Goal: Find specific page/section: Find specific page/section

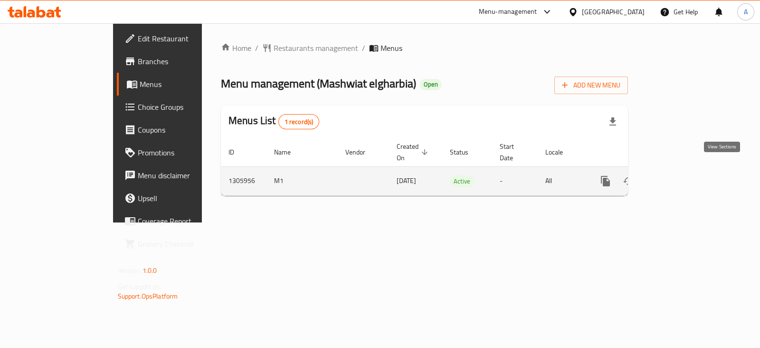
click at [680, 175] on icon "enhanced table" at bounding box center [673, 180] width 11 height 11
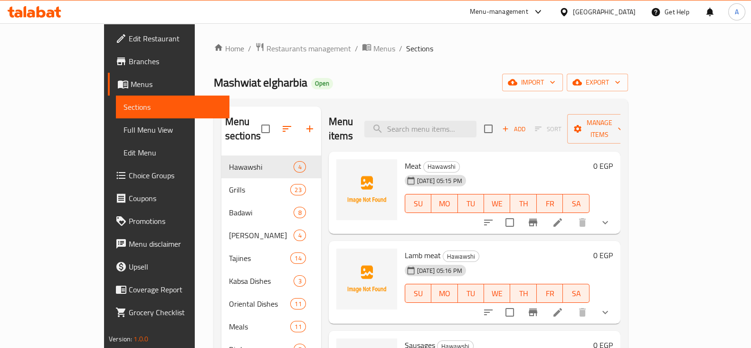
scroll to position [34, 0]
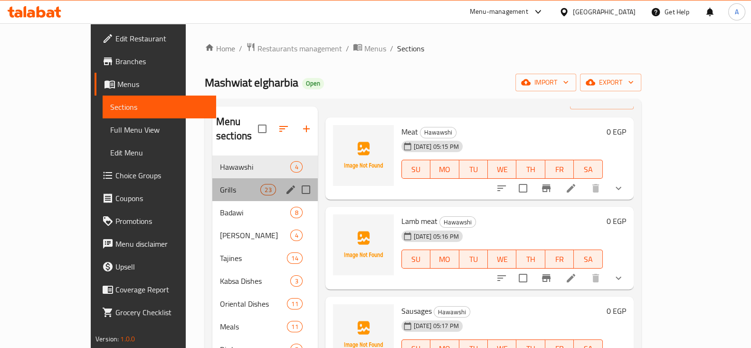
click at [215, 178] on div "Grills 23" at bounding box center [264, 189] width 105 height 23
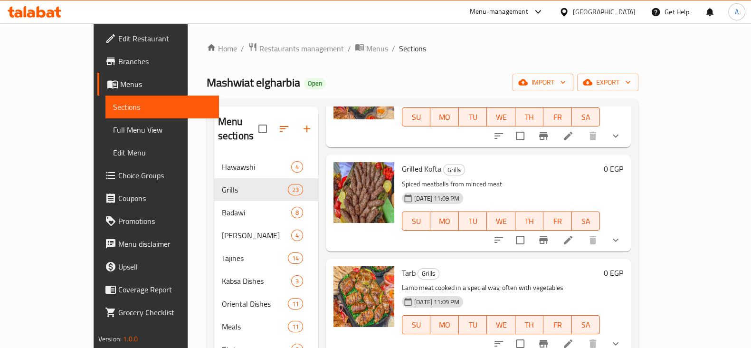
scroll to position [101, 0]
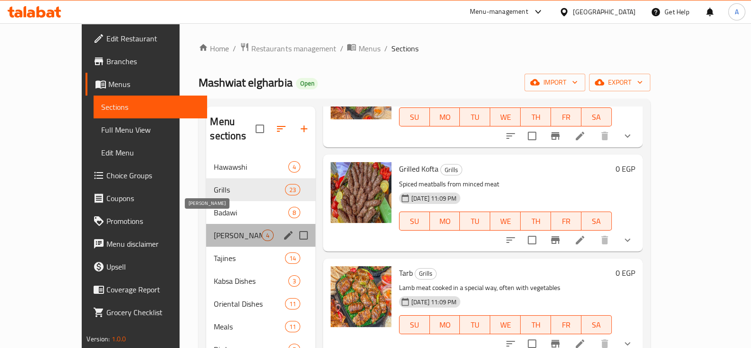
click at [214, 229] on span "[PERSON_NAME]" at bounding box center [238, 234] width 48 height 11
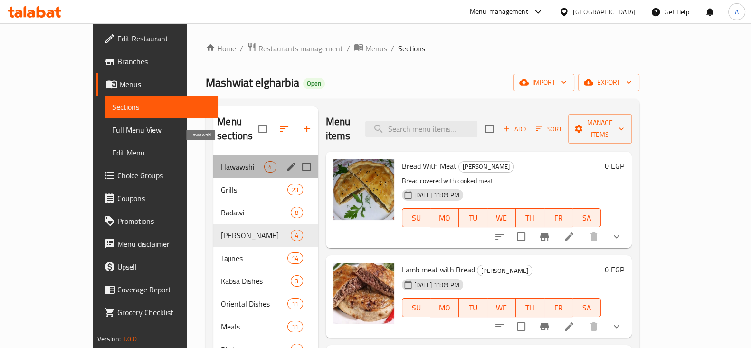
click at [221, 161] on span "Hawawshi" at bounding box center [242, 166] width 43 height 11
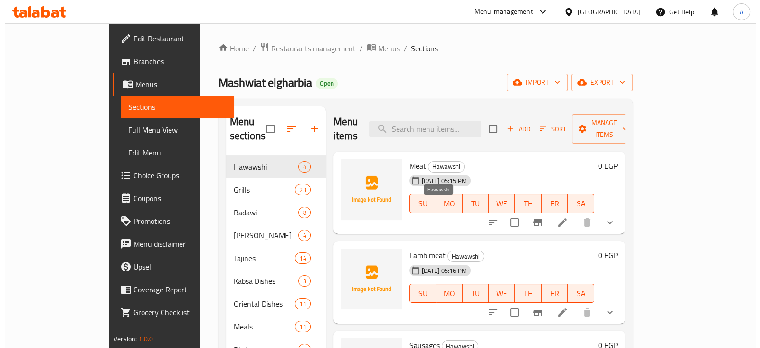
scroll to position [34, 0]
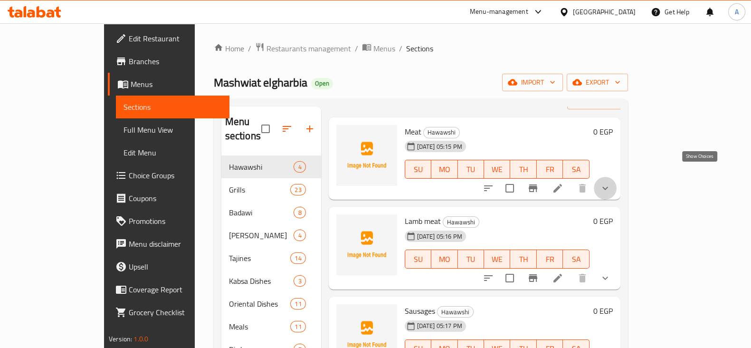
click at [611, 182] on icon "show more" at bounding box center [605, 187] width 11 height 11
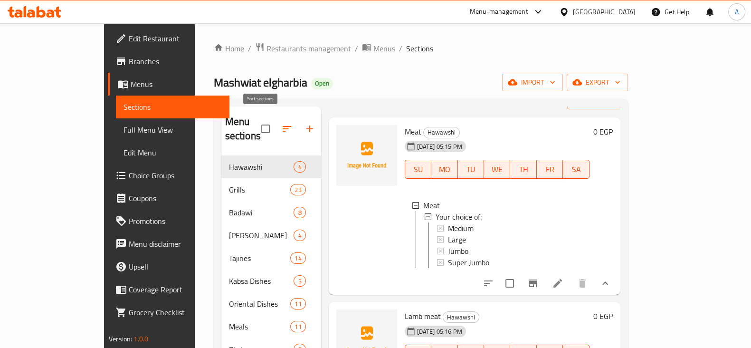
click at [281, 123] on icon "button" at bounding box center [286, 128] width 11 height 11
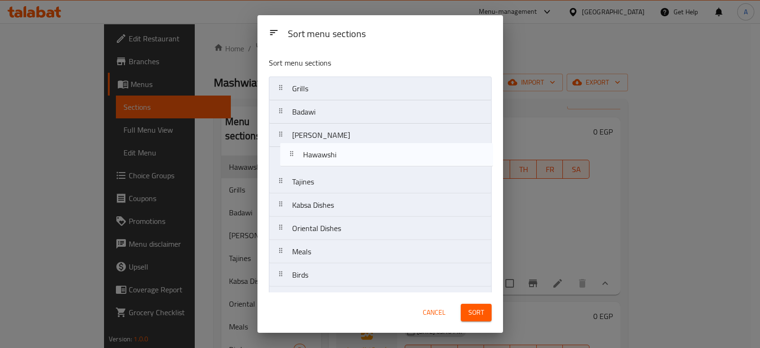
drag, startPoint x: 278, startPoint y: 90, endPoint x: 290, endPoint y: 160, distance: 70.8
click at [290, 160] on nav "Hawawshi Grills Badawi Al Hawashi Tajines Kabsa Dishes Oriental Dishes Meals Bi…" at bounding box center [380, 216] width 223 height 280
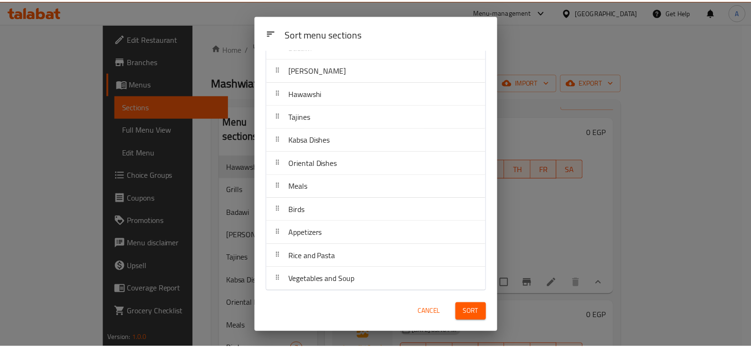
scroll to position [67, 0]
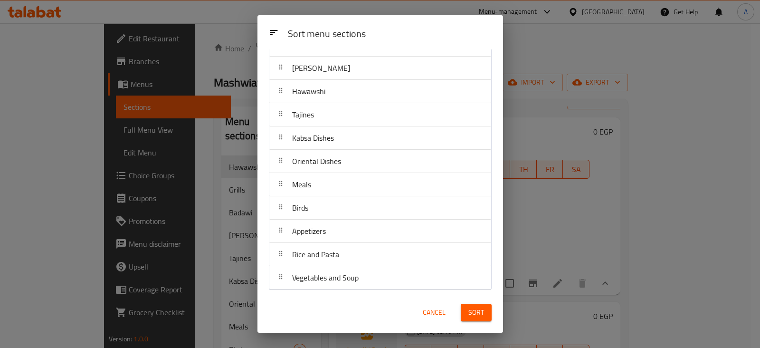
click at [482, 309] on span "Sort" at bounding box center [476, 312] width 16 height 12
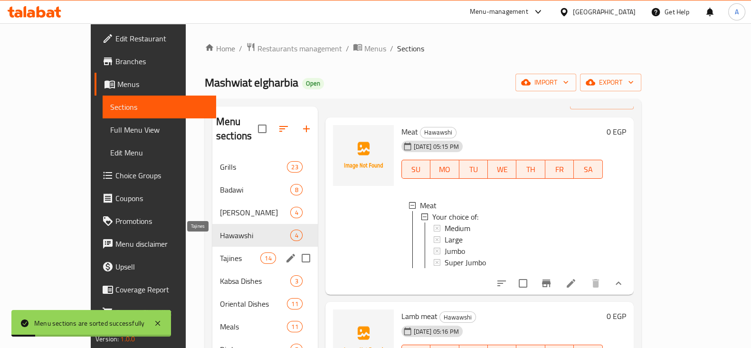
click at [220, 252] on span "Tajines" at bounding box center [240, 257] width 40 height 11
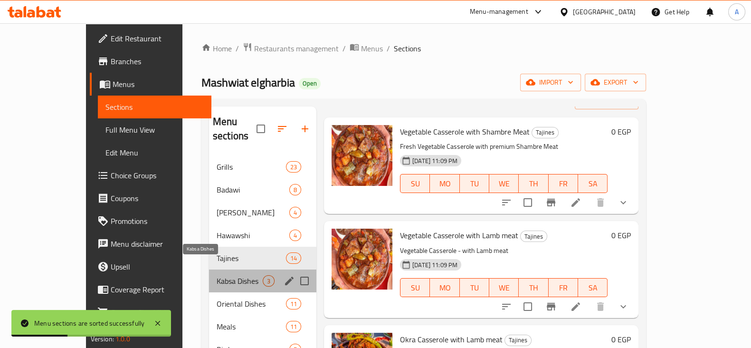
click at [217, 275] on span "Kabsa Dishes" at bounding box center [240, 280] width 46 height 11
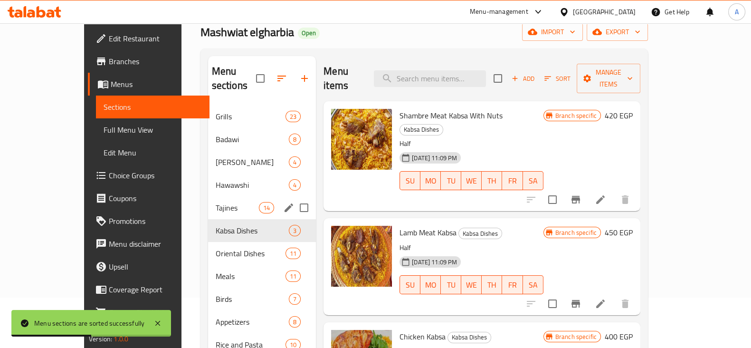
scroll to position [51, 0]
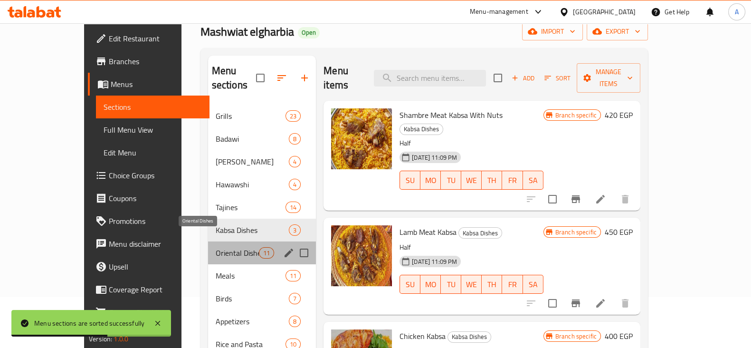
click at [216, 247] on span "Oriental Dishes" at bounding box center [237, 252] width 43 height 11
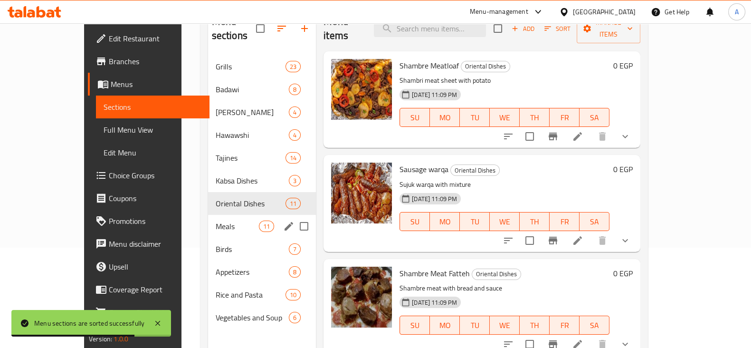
scroll to position [101, 0]
click at [216, 220] on span "Meals" at bounding box center [237, 225] width 43 height 11
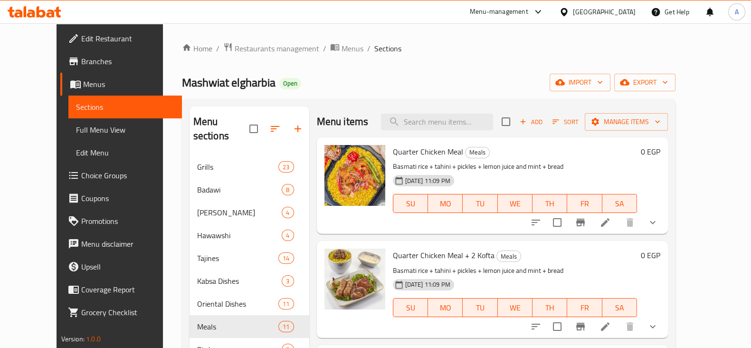
click at [528, 12] on div "Menu-management" at bounding box center [499, 11] width 58 height 11
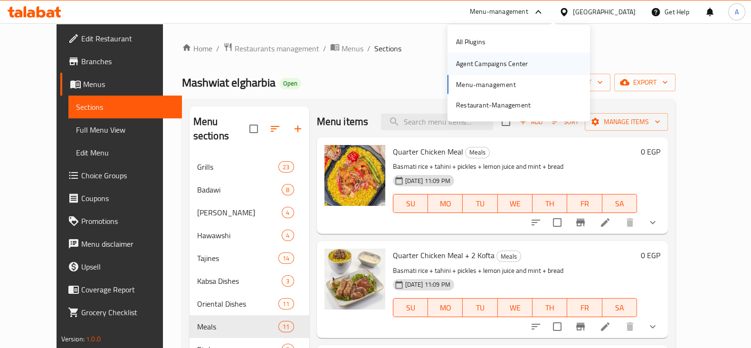
click at [522, 58] on div "Agent Campaigns Center" at bounding box center [492, 63] width 72 height 10
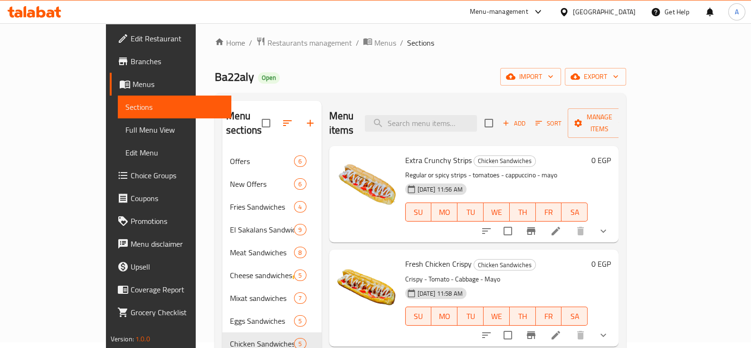
scroll to position [5, 0]
